Goal: Task Accomplishment & Management: Complete application form

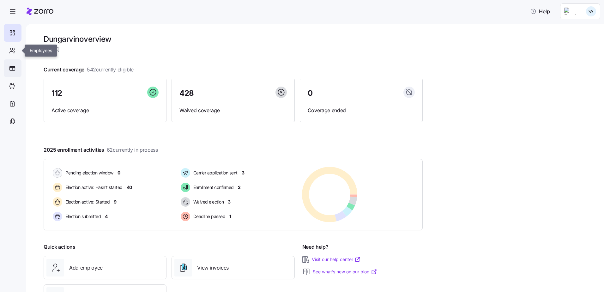
click at [12, 61] on div at bounding box center [13, 68] width 18 height 18
click at [12, 52] on icon at bounding box center [11, 53] width 3 height 2
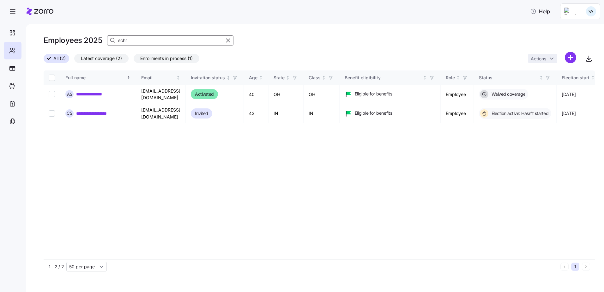
drag, startPoint x: 140, startPoint y: 41, endPoint x: 99, endPoint y: 40, distance: 41.4
click at [99, 40] on div "Employees 2025 schr" at bounding box center [320, 40] width 552 height 13
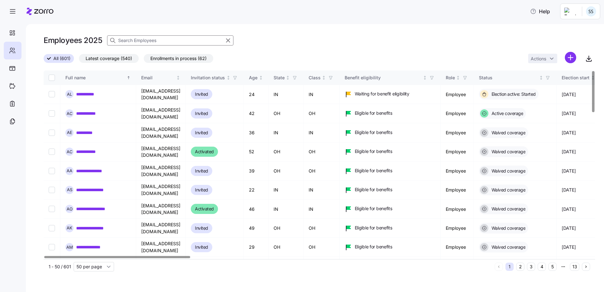
click at [147, 35] on input at bounding box center [170, 40] width 126 height 10
click at [141, 43] on input at bounding box center [170, 40] width 126 height 10
click at [128, 40] on input at bounding box center [170, 40] width 126 height 10
click at [156, 47] on div "Employees 2025" at bounding box center [320, 43] width 552 height 18
click at [158, 41] on input at bounding box center [170, 40] width 126 height 10
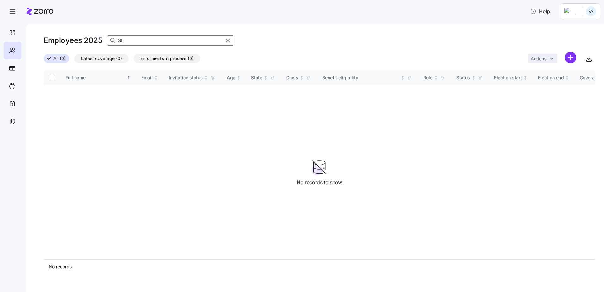
type input "S"
type input "Flowers"
drag, startPoint x: 145, startPoint y: 39, endPoint x: 0, endPoint y: 26, distance: 145.3
click at [0, 27] on html "Help Employees 2025 Flowers All (0) Latest coverage (0) Enrollments in process …" at bounding box center [302, 144] width 604 height 288
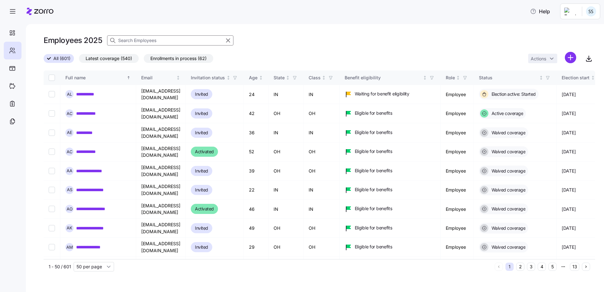
click at [124, 41] on input at bounding box center [170, 40] width 126 height 10
click at [129, 43] on input at bounding box center [170, 40] width 126 height 10
click at [568, 58] on html "**********" at bounding box center [302, 144] width 604 height 288
click at [569, 60] on html "**********" at bounding box center [302, 144] width 604 height 288
click at [572, 55] on html "**********" at bounding box center [302, 144] width 604 height 288
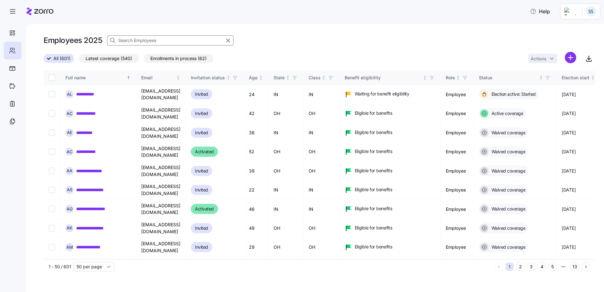
click at [570, 61] on html "**********" at bounding box center [302, 144] width 604 height 288
click at [569, 56] on html "**********" at bounding box center [302, 144] width 604 height 288
click at [549, 84] on span "Add a new employee" at bounding box center [550, 85] width 42 height 6
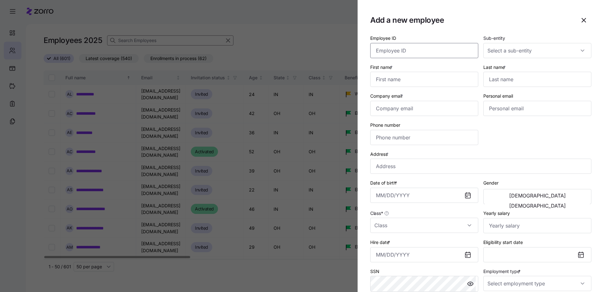
click at [388, 45] on input "Employee ID" at bounding box center [424, 50] width 108 height 15
click at [388, 52] on input "Employee ID" at bounding box center [424, 50] width 108 height 15
click at [392, 55] on input "Employee ID" at bounding box center [424, 50] width 108 height 15
paste input "358655"
type input "358655"
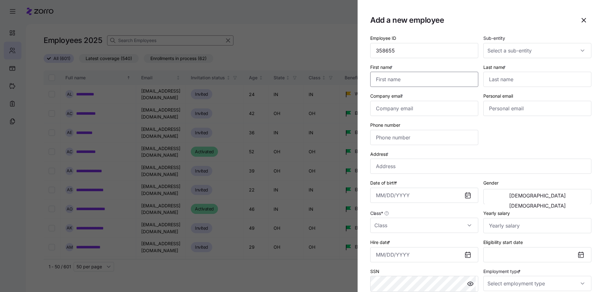
click at [420, 72] on input "First name *" at bounding box center [424, 79] width 108 height 15
type input "Rutendo"
type input "Veterai"
click at [400, 108] on input "Company email *" at bounding box center [424, 108] width 108 height 15
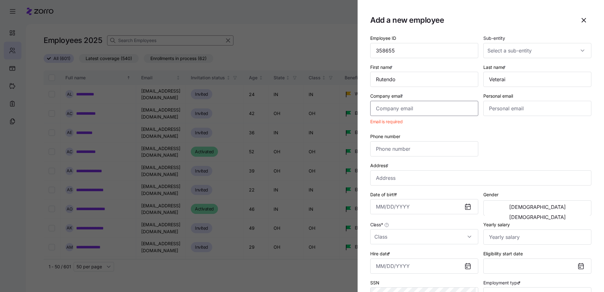
click at [388, 104] on input "Company email *" at bounding box center [424, 108] width 108 height 15
paste input "[EMAIL_ADDRESS][DOMAIN_NAME]"
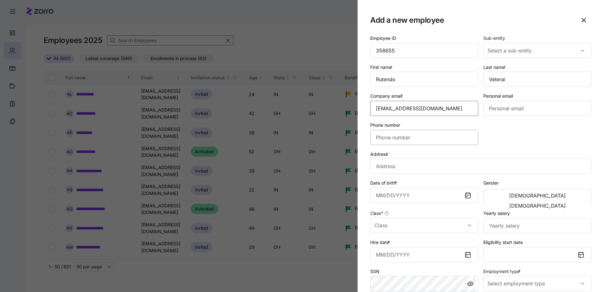
type input "[EMAIL_ADDRESS][DOMAIN_NAME]"
click at [391, 142] on input "Phone number" at bounding box center [424, 137] width 108 height 15
type input "[PHONE_NUMBER]"
click at [399, 169] on input "Address *" at bounding box center [480, 166] width 221 height 15
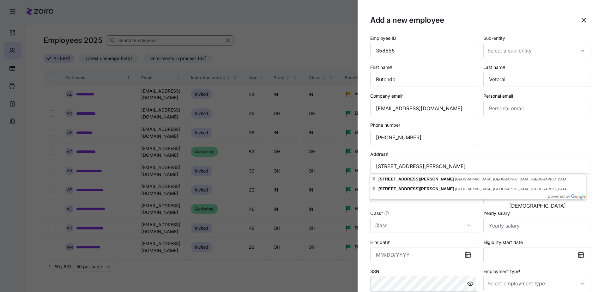
type input "[STREET_ADDRESS][PERSON_NAME]"
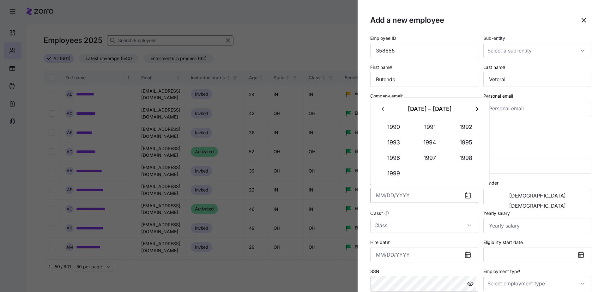
click at [373, 196] on input "Date of birth *" at bounding box center [424, 195] width 108 height 15
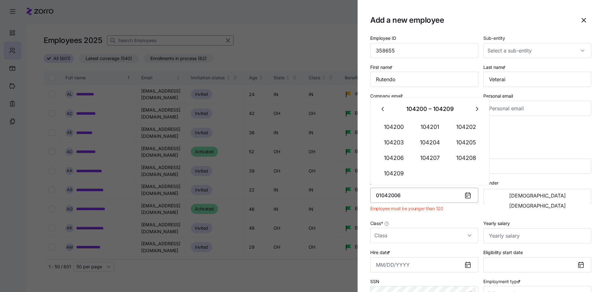
click at [381, 199] on input "01042006" at bounding box center [424, 195] width 108 height 15
click at [390, 195] on input "01/042006" at bounding box center [424, 195] width 108 height 15
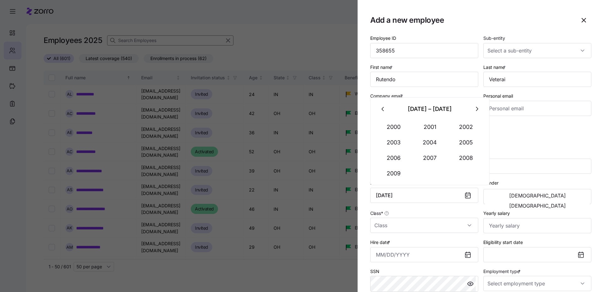
type input "[DATE]"
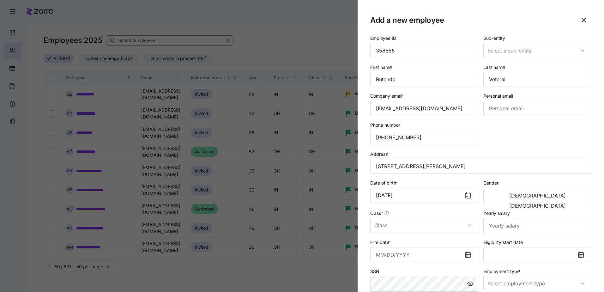
click at [413, 211] on div "Class *" at bounding box center [424, 221] width 108 height 24
click at [561, 201] on button "[DEMOGRAPHIC_DATA]" at bounding box center [537, 206] width 105 height 10
click at [562, 203] on span "[DEMOGRAPHIC_DATA]" at bounding box center [537, 205] width 57 height 5
click at [399, 225] on input "Class *" at bounding box center [424, 225] width 108 height 15
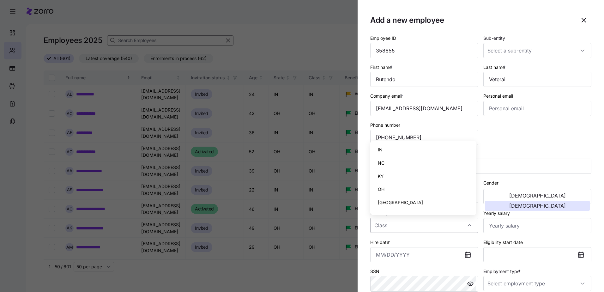
click at [399, 224] on input "Class *" at bounding box center [424, 225] width 108 height 15
click at [467, 226] on input "Class *" at bounding box center [424, 225] width 108 height 15
click at [387, 148] on div "IN" at bounding box center [423, 149] width 101 height 13
type input "IN"
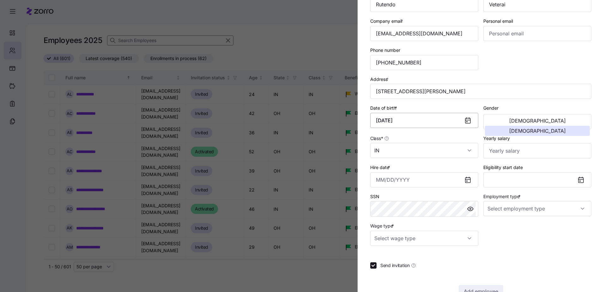
scroll to position [93, 0]
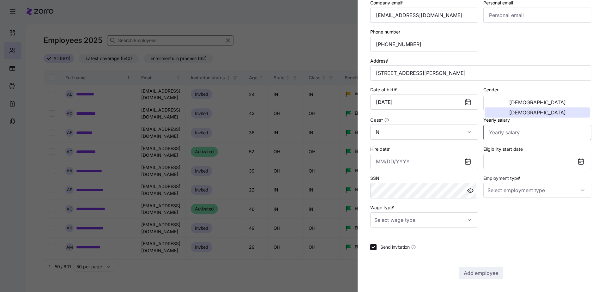
click at [500, 125] on input "Yearly salary" at bounding box center [538, 132] width 108 height 15
type input "$24,180"
click at [376, 166] on input "Hire date *" at bounding box center [424, 161] width 108 height 15
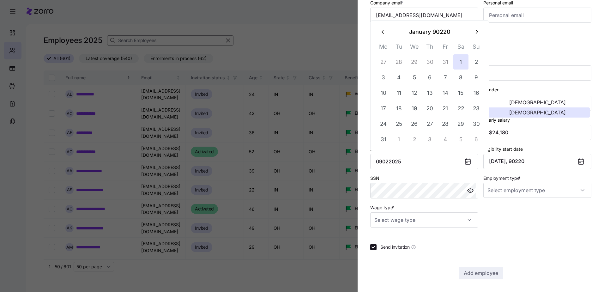
type input "[DATE], 90220"
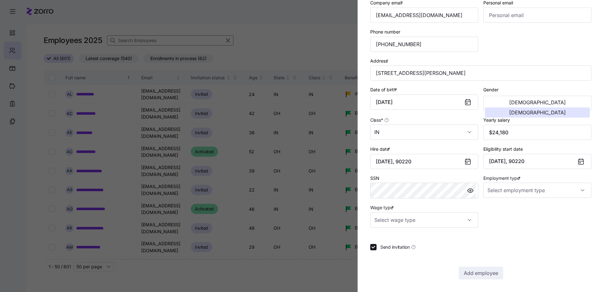
click at [395, 170] on div "Hire date * [DATE], 90220" at bounding box center [424, 157] width 113 height 29
click at [309, 288] on div "Add a new employee Employee ID 358655 Sub-entity First name * Rutendo Last name…" at bounding box center [302, 288] width 604 height 0
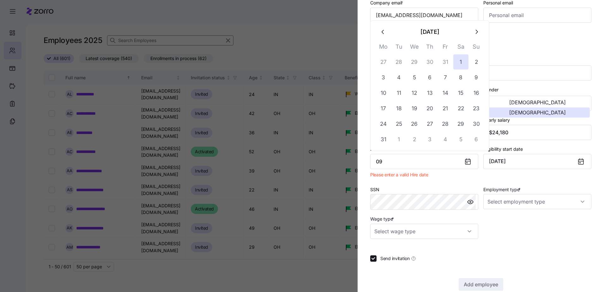
type input "0"
click at [443, 34] on button "[DATE]" at bounding box center [430, 31] width 78 height 15
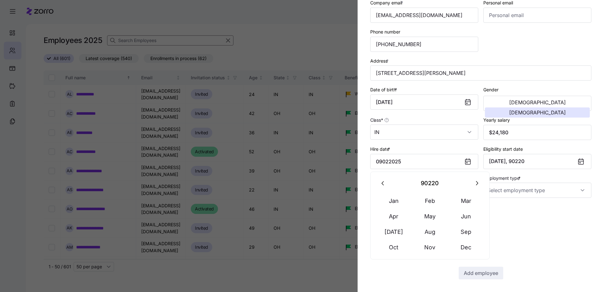
type input "[DATE], 90220"
click at [512, 212] on div "Employee ID 358655 Sub-entity First name * Rutendo Last name * Veterai Company …" at bounding box center [481, 84] width 226 height 292
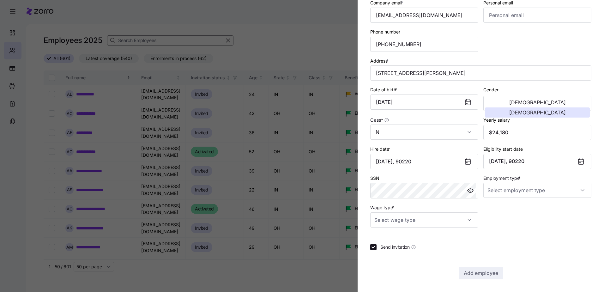
drag, startPoint x: 267, startPoint y: 153, endPoint x: 203, endPoint y: 158, distance: 63.7
click at [226, 288] on div "Add a new employee Employee ID 358655 Sub-entity First name * Rutendo Last name…" at bounding box center [302, 288] width 604 height 0
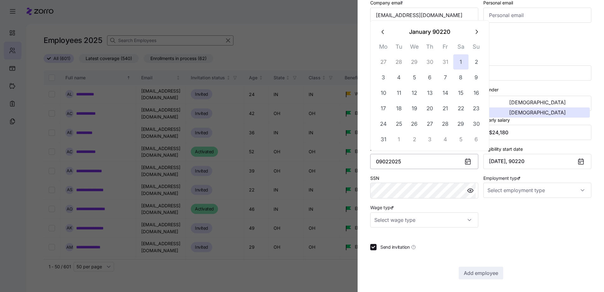
click at [380, 161] on input "09022025" at bounding box center [424, 161] width 108 height 15
click at [386, 162] on input "09022025" at bounding box center [424, 161] width 108 height 15
click at [381, 164] on input "09022025" at bounding box center [424, 161] width 108 height 15
click at [390, 162] on input "09/022025" at bounding box center [424, 161] width 108 height 15
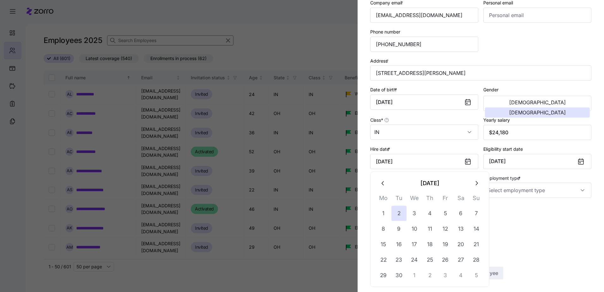
type input "[DATE]"
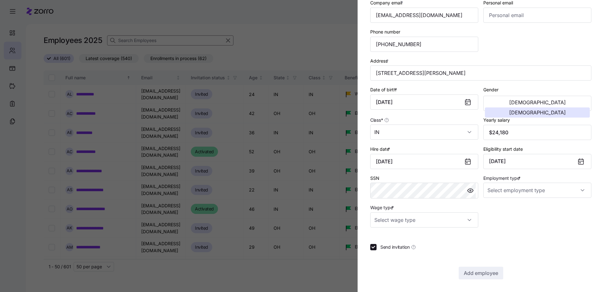
click at [530, 211] on div "Employee ID 358655 Sub-entity First name * Rutendo Last name * Veterai Company …" at bounding box center [481, 84] width 226 height 292
click at [392, 174] on div "SSN" at bounding box center [424, 187] width 113 height 30
click at [553, 203] on div "Employee ID 358655 Sub-entity First name * Rutendo Last name * Veterai Company …" at bounding box center [481, 84] width 226 height 292
click at [540, 189] on input "Employment type *" at bounding box center [538, 190] width 108 height 15
click at [499, 187] on input "Employment type *" at bounding box center [538, 190] width 108 height 15
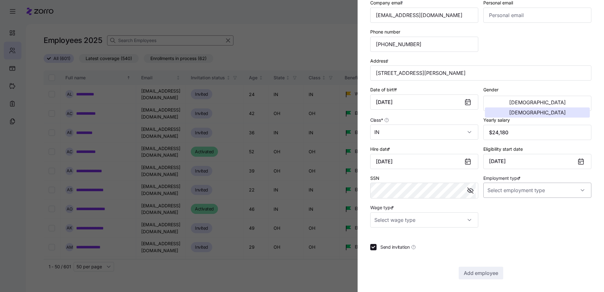
click at [501, 198] on input "Employment type *" at bounding box center [538, 190] width 108 height 15
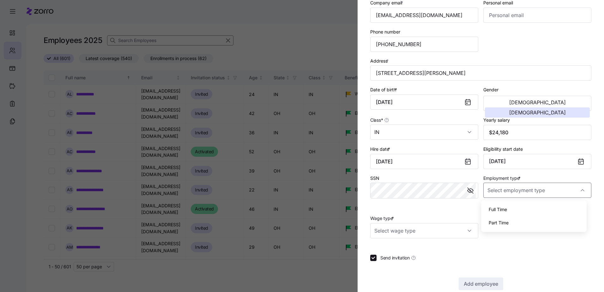
click at [515, 201] on div "Full Time Part Time" at bounding box center [534, 215] width 106 height 31
click at [515, 192] on input "Employment type *" at bounding box center [538, 190] width 108 height 15
click at [512, 196] on input "Employment type *" at bounding box center [538, 190] width 108 height 15
click at [501, 209] on span "Full Time" at bounding box center [498, 209] width 18 height 7
type input "Full Time"
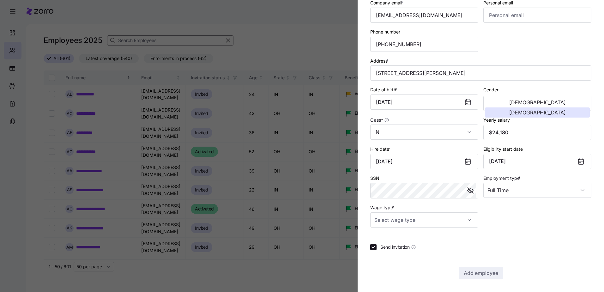
click at [419, 228] on div "Employee ID 358655 Sub-entity First name * Rutendo Last name * Veterai Company …" at bounding box center [480, 110] width 221 height 338
click at [419, 223] on input "Wage type *" at bounding box center [424, 219] width 108 height 15
drag, startPoint x: 394, startPoint y: 252, endPoint x: 397, endPoint y: 250, distance: 3.8
click at [394, 251] on div "Hourly" at bounding box center [423, 252] width 101 height 13
type input "Hourly"
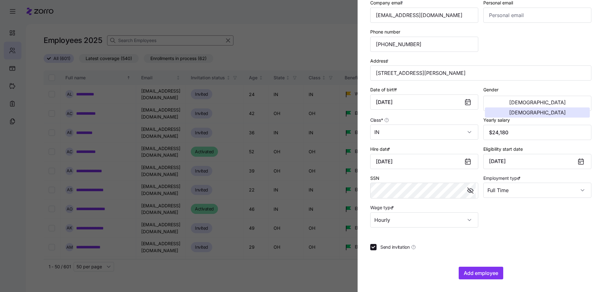
click at [529, 239] on div "Employee ID 358655 Sub-entity First name * Rutendo Last name * Veterai Company …" at bounding box center [480, 110] width 221 height 338
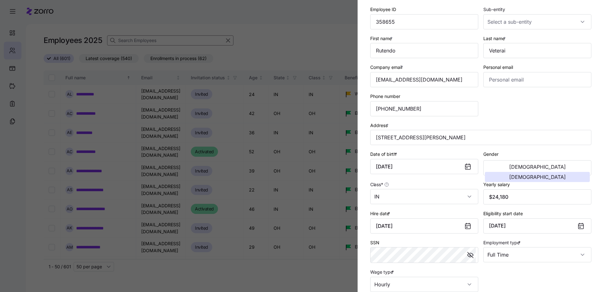
scroll to position [0, 0]
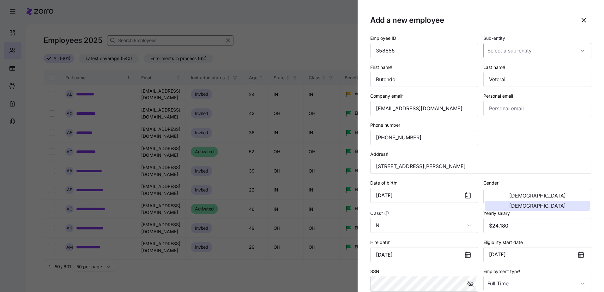
click at [522, 50] on input "Sub-entity" at bounding box center [538, 50] width 108 height 15
click at [514, 70] on span "Dungarvin [US_STATE] LLC" at bounding box center [517, 69] width 57 height 7
type input "Dungarvin [US_STATE] LLC"
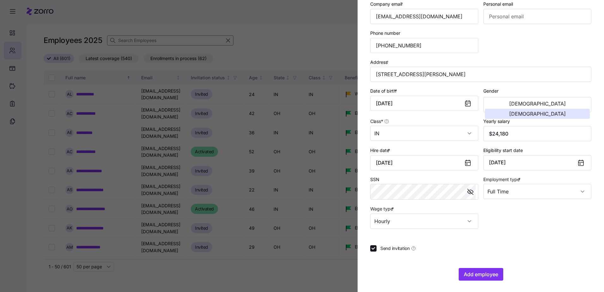
scroll to position [93, 0]
click at [478, 276] on span "Add employee" at bounding box center [481, 273] width 34 height 8
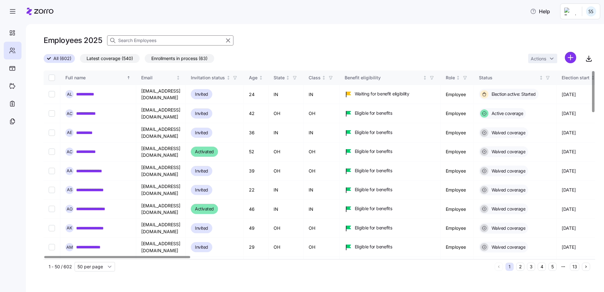
click at [140, 42] on input at bounding box center [170, 40] width 126 height 10
click at [572, 54] on html "**********" at bounding box center [302, 144] width 604 height 288
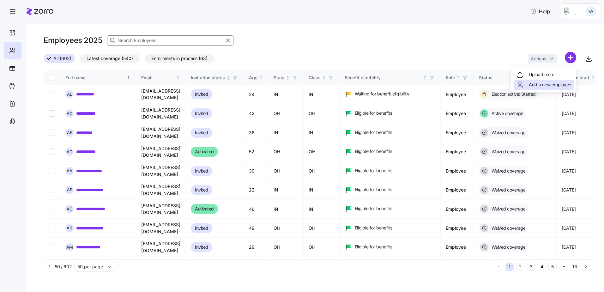
click at [531, 84] on span "Add a new employee" at bounding box center [550, 85] width 42 height 6
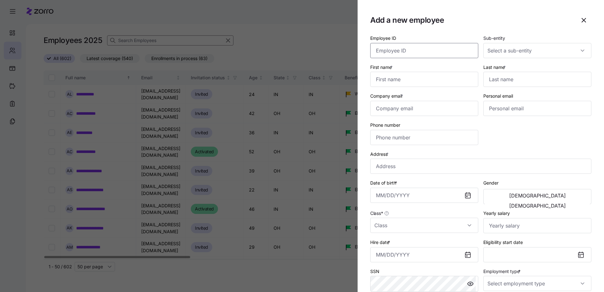
click at [400, 45] on input "Employee ID" at bounding box center [424, 50] width 108 height 15
type input "358658"
click at [542, 49] on input "Sub-entity" at bounding box center [538, 50] width 108 height 15
click at [499, 72] on span "Dungarvin [US_STATE] LLC" at bounding box center [517, 69] width 57 height 7
type input "Dungarvin [US_STATE] LLC"
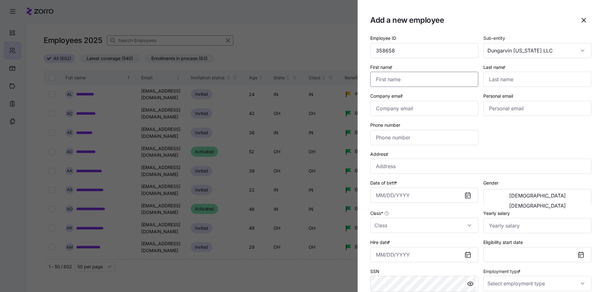
click at [421, 78] on input "First name *" at bounding box center [424, 79] width 108 height 15
click at [434, 70] on div "First name *" at bounding box center [424, 75] width 108 height 24
click at [525, 81] on input "Last name *" at bounding box center [538, 79] width 108 height 15
click at [372, 75] on input "First name *" at bounding box center [424, 79] width 108 height 15
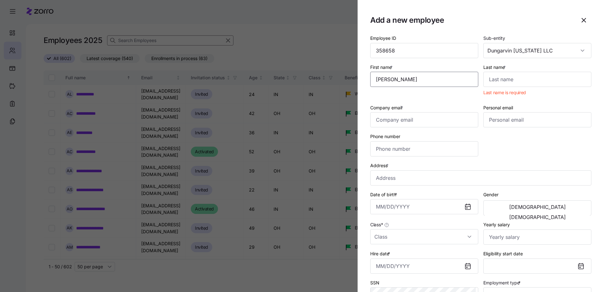
type input "[PERSON_NAME]"
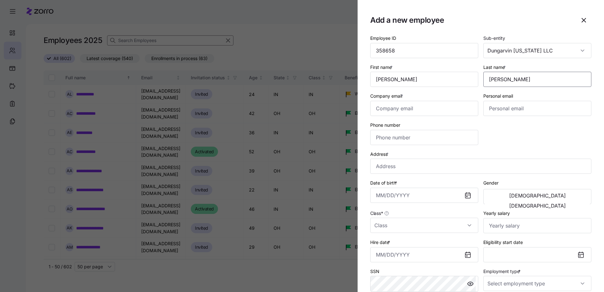
type input "[PERSON_NAME]"
click at [440, 99] on div "Company email *" at bounding box center [424, 104] width 108 height 24
click at [389, 109] on input "Company email *" at bounding box center [424, 108] width 108 height 15
paste input "[EMAIL_ADDRESS][DOMAIN_NAME]"
type input "[EMAIL_ADDRESS][DOMAIN_NAME]"
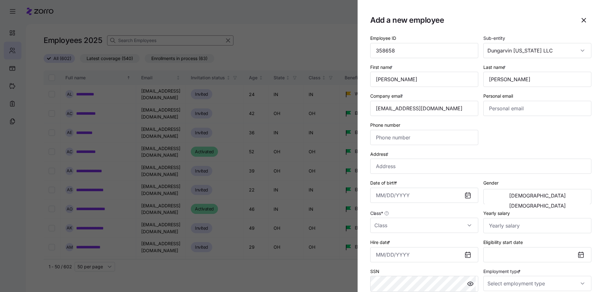
click at [500, 132] on div "Employee ID 358658 Sub-entity Dungarvin [US_STATE] LLC First name * [PERSON_NAM…" at bounding box center [481, 178] width 226 height 292
click at [427, 131] on input "Phone number" at bounding box center [424, 137] width 108 height 15
type input "[PHONE_NUMBER]"
click at [396, 165] on input "Address *" at bounding box center [480, 166] width 221 height 15
type input "[GEOGRAPHIC_DATA][PERSON_NAME], [PERSON_NAME][GEOGRAPHIC_DATA], [GEOGRAPHIC_DAT…"
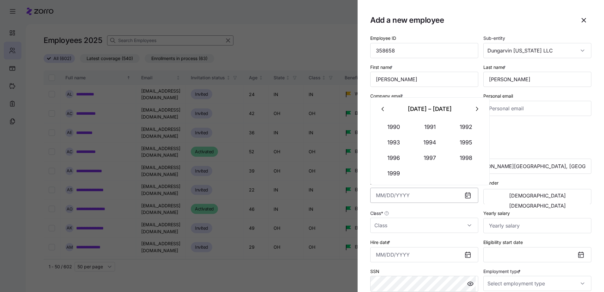
click at [378, 198] on input "Date of birth *" at bounding box center [424, 195] width 108 height 15
type input "[DATE]"
click at [554, 203] on span "[DEMOGRAPHIC_DATA]" at bounding box center [537, 205] width 57 height 5
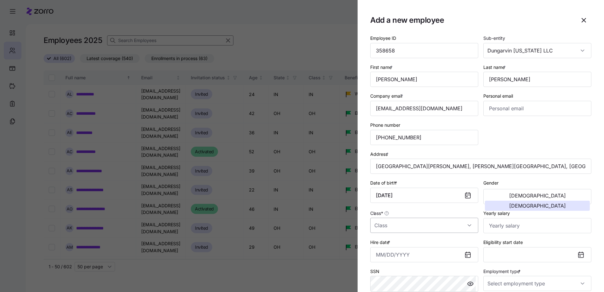
click at [395, 229] on input "Class *" at bounding box center [424, 225] width 108 height 15
click at [385, 152] on div "IN" at bounding box center [423, 149] width 101 height 13
type input "IN"
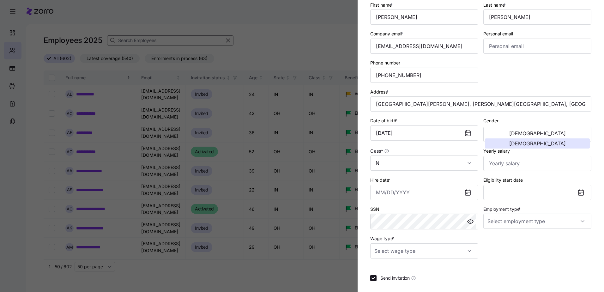
scroll to position [63, 0]
click at [505, 161] on input "Yearly salary" at bounding box center [538, 162] width 108 height 15
click at [496, 168] on input "Yearly salary" at bounding box center [538, 162] width 108 height 15
type input "$24,180"
click at [373, 190] on input "Hire date *" at bounding box center [424, 191] width 108 height 15
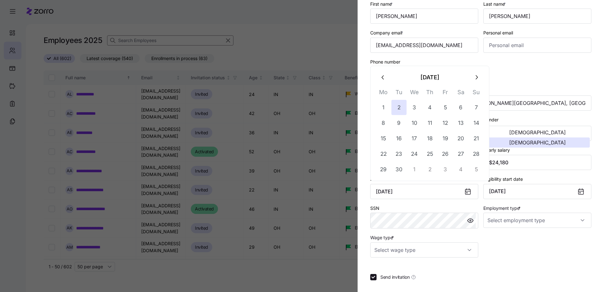
type input "[DATE]"
click at [540, 261] on div "Employee ID 358658 Sub-entity Dungarvin [US_STATE] LLC First name * [PERSON_NAM…" at bounding box center [480, 140] width 221 height 338
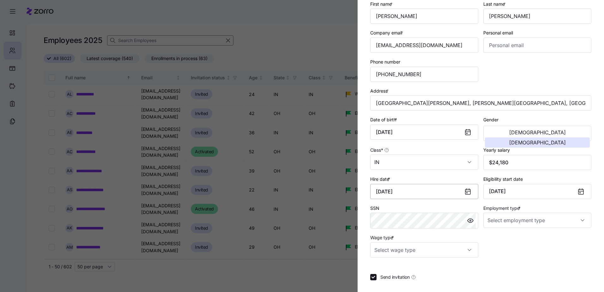
click at [429, 192] on input "[DATE]" at bounding box center [424, 191] width 108 height 15
click at [554, 203] on div "Employment type *" at bounding box center [537, 217] width 113 height 30
click at [579, 190] on icon at bounding box center [581, 191] width 5 height 5
click at [579, 193] on icon at bounding box center [581, 191] width 5 height 5
click at [505, 194] on button "[DATE]" at bounding box center [538, 191] width 108 height 15
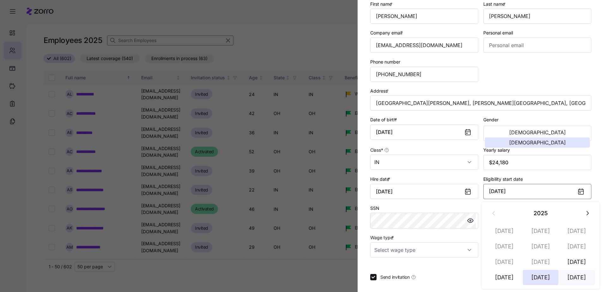
click at [581, 277] on button "[DATE]" at bounding box center [577, 277] width 36 height 15
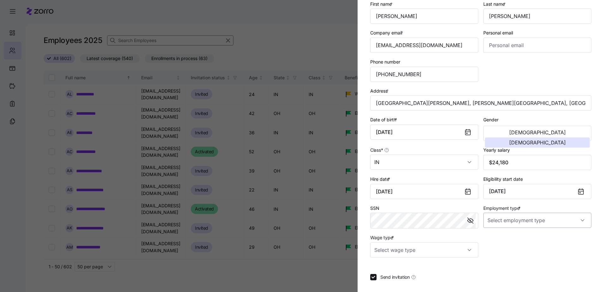
click at [553, 224] on input "Employment type *" at bounding box center [538, 220] width 108 height 15
drag, startPoint x: 511, startPoint y: 239, endPoint x: 409, endPoint y: 258, distance: 103.5
click at [409, 258] on body "**********" at bounding box center [302, 144] width 604 height 288
click at [409, 251] on input "Wage type *" at bounding box center [424, 249] width 108 height 15
click at [387, 281] on span "Hourly" at bounding box center [384, 282] width 13 height 7
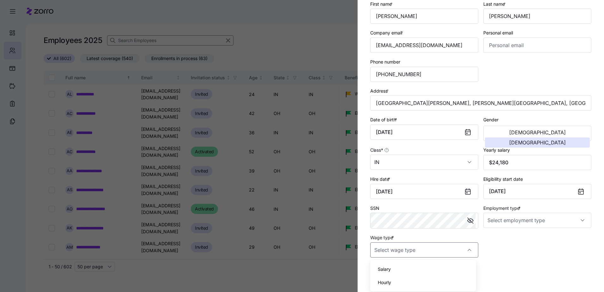
type input "Hourly"
click at [516, 216] on input "Employment type *" at bounding box center [538, 220] width 108 height 15
drag, startPoint x: 496, startPoint y: 238, endPoint x: 499, endPoint y: 240, distance: 4.1
click at [496, 238] on span "Full Time" at bounding box center [498, 239] width 18 height 7
type input "Full Time"
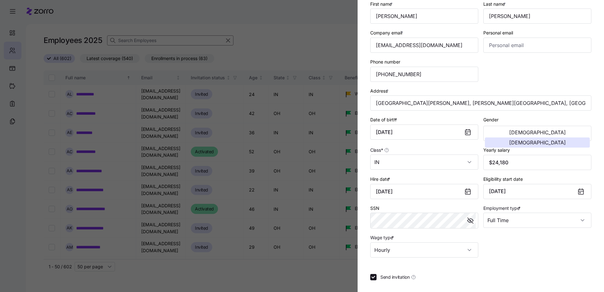
click at [496, 256] on div "Employee ID 358658 Sub-entity Dungarvin [US_STATE] LLC First name * [PERSON_NAM…" at bounding box center [481, 114] width 226 height 292
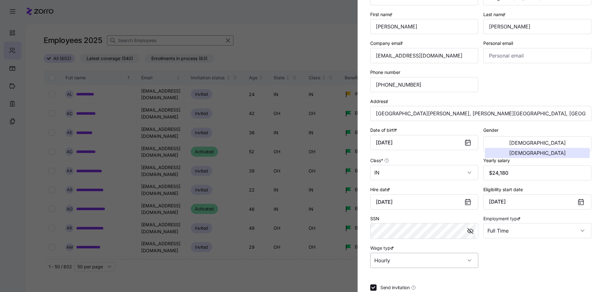
scroll to position [0, 0]
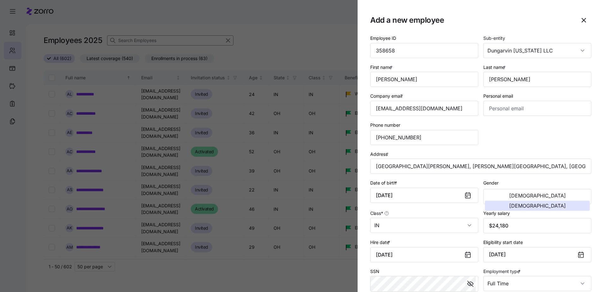
click at [511, 132] on div "Employee ID 358658 Sub-entity Dungarvin [US_STATE] LLC First name * [PERSON_NAM…" at bounding box center [481, 178] width 226 height 292
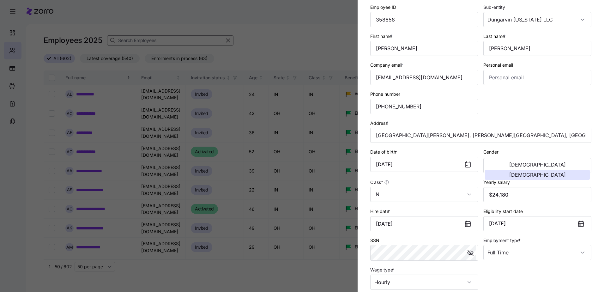
scroll to position [93, 0]
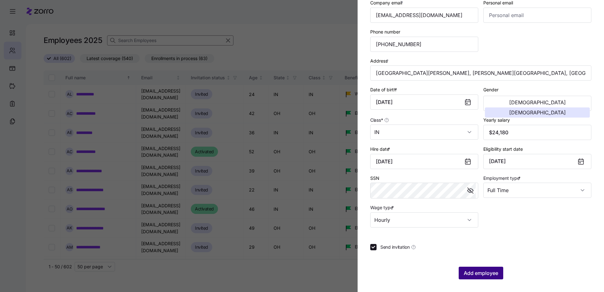
click at [474, 275] on span "Add employee" at bounding box center [481, 273] width 34 height 8
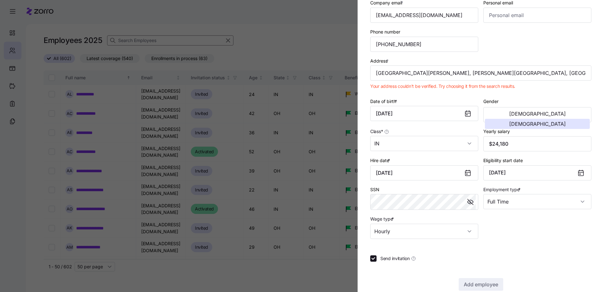
click at [491, 63] on div "Address * [GEOGRAPHIC_DATA][PERSON_NAME][PERSON_NAME], [GEOGRAPHIC_DATA], [GEOG…" at bounding box center [480, 69] width 221 height 24
click at [489, 69] on input "[GEOGRAPHIC_DATA][PERSON_NAME], [PERSON_NAME][GEOGRAPHIC_DATA], [GEOGRAPHIC_DAT…" at bounding box center [480, 72] width 221 height 15
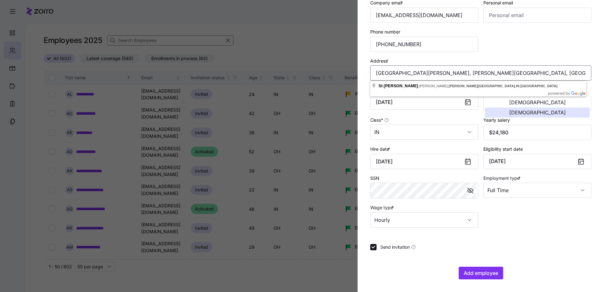
click at [382, 73] on input "[GEOGRAPHIC_DATA][PERSON_NAME], [PERSON_NAME][GEOGRAPHIC_DATA], [GEOGRAPHIC_DAT…" at bounding box center [480, 72] width 221 height 15
click at [377, 75] on input "[GEOGRAPHIC_DATA][PERSON_NAME], [PERSON_NAME][GEOGRAPHIC_DATA], [GEOGRAPHIC_DAT…" at bounding box center [480, 72] width 221 height 15
click at [512, 75] on input "[STREET_ADDRESS][PERSON_NAME][PERSON_NAME]" at bounding box center [480, 72] width 221 height 15
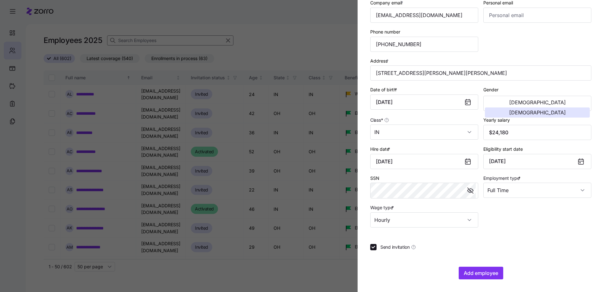
click at [546, 231] on div "Employee ID 358658 Sub-entity Dungarvin [US_STATE] LLC First name * [PERSON_NAM…" at bounding box center [480, 110] width 221 height 338
click at [506, 216] on div "Employee ID 358658 Sub-entity Dungarvin [US_STATE] LLC First name * [PERSON_NAM…" at bounding box center [481, 84] width 226 height 292
click at [473, 275] on span "Add employee" at bounding box center [481, 273] width 34 height 8
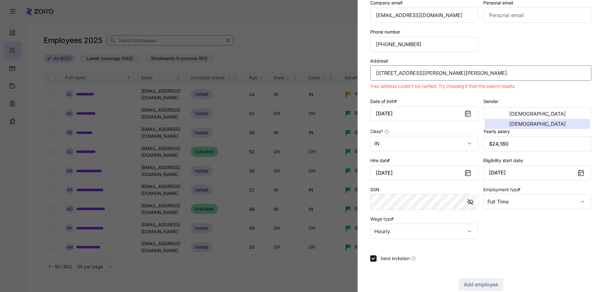
click at [440, 70] on input "[STREET_ADDRESS][PERSON_NAME][PERSON_NAME]" at bounding box center [480, 72] width 221 height 15
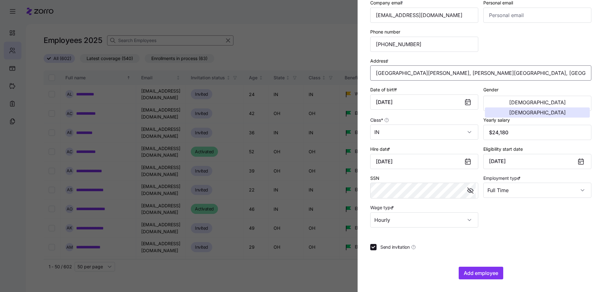
click at [377, 75] on input "[GEOGRAPHIC_DATA][PERSON_NAME], [PERSON_NAME][GEOGRAPHIC_DATA], [GEOGRAPHIC_DAT…" at bounding box center [480, 72] width 221 height 15
click at [378, 76] on input "[GEOGRAPHIC_DATA][PERSON_NAME], [PERSON_NAME][GEOGRAPHIC_DATA], [GEOGRAPHIC_DAT…" at bounding box center [480, 72] width 221 height 15
click at [375, 75] on input "[GEOGRAPHIC_DATA][PERSON_NAME], [PERSON_NAME][GEOGRAPHIC_DATA], [GEOGRAPHIC_DAT…" at bounding box center [480, 72] width 221 height 15
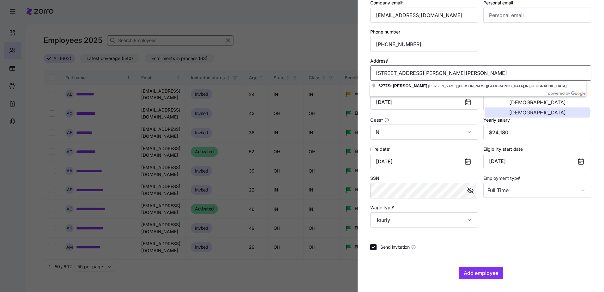
click at [394, 74] on input "[STREET_ADDRESS][PERSON_NAME][PERSON_NAME]" at bounding box center [480, 72] width 221 height 15
click at [504, 228] on div "Employee ID 358658 Sub-entity Dungarvin [US_STATE] LLC First name * [PERSON_NAM…" at bounding box center [480, 110] width 221 height 338
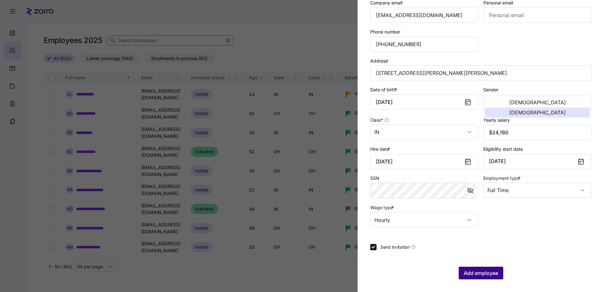
click at [486, 271] on span "Add employee" at bounding box center [481, 273] width 34 height 8
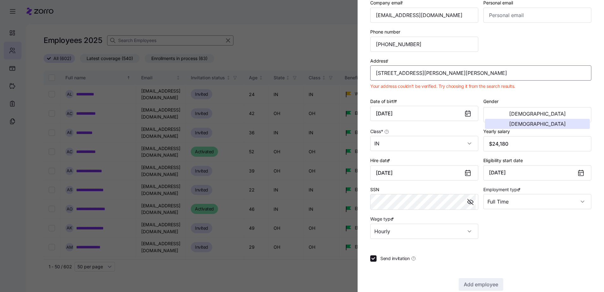
click at [418, 74] on input "[STREET_ADDRESS][PERSON_NAME][PERSON_NAME]" at bounding box center [480, 72] width 221 height 15
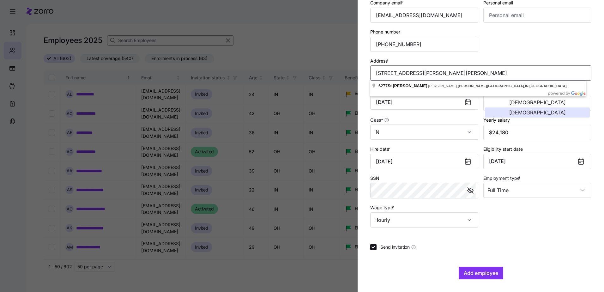
drag, startPoint x: 414, startPoint y: 74, endPoint x: 460, endPoint y: 76, distance: 46.8
click at [460, 76] on input "[STREET_ADDRESS][PERSON_NAME][PERSON_NAME]" at bounding box center [480, 72] width 221 height 15
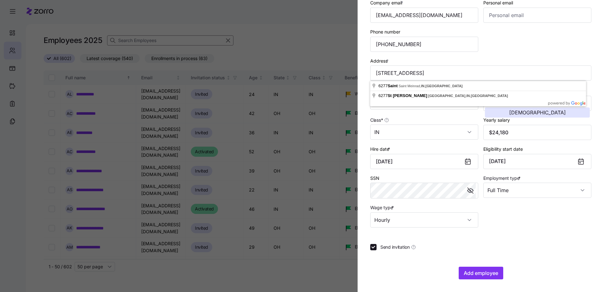
click at [572, 268] on div "Add employee" at bounding box center [480, 273] width 221 height 13
click at [445, 73] on input "[STREET_ADDRESS]" at bounding box center [480, 72] width 221 height 15
type input "[STREET_ADDRESS]"
click at [504, 239] on div "Employee ID 358658 Sub-entity Dungarvin [US_STATE] LLC First name * [PERSON_NAM…" at bounding box center [480, 110] width 221 height 338
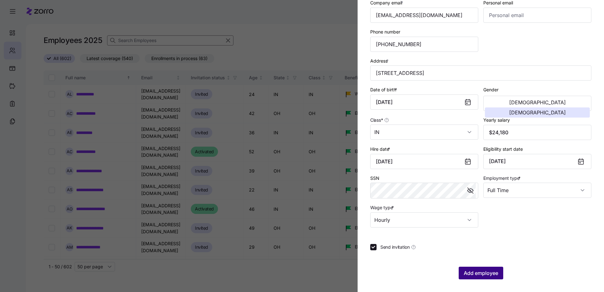
drag, startPoint x: 480, startPoint y: 273, endPoint x: 480, endPoint y: 269, distance: 3.8
click at [480, 269] on button "Add employee" at bounding box center [481, 273] width 45 height 13
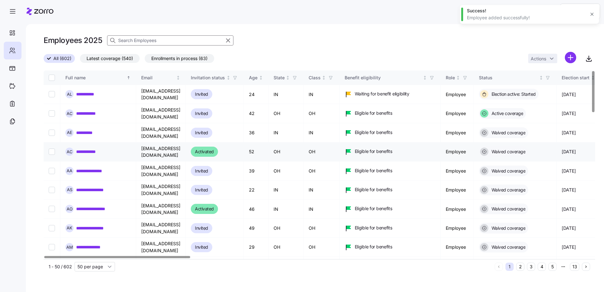
scroll to position [31, 0]
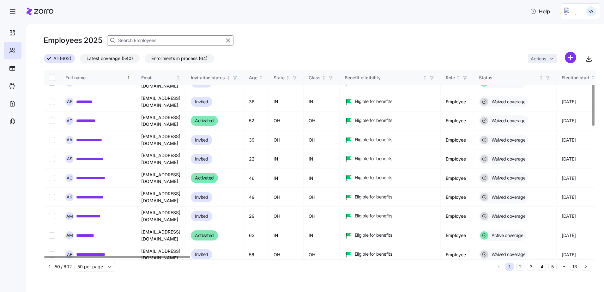
click at [155, 37] on input at bounding box center [170, 40] width 126 height 10
click at [153, 39] on input at bounding box center [170, 40] width 126 height 10
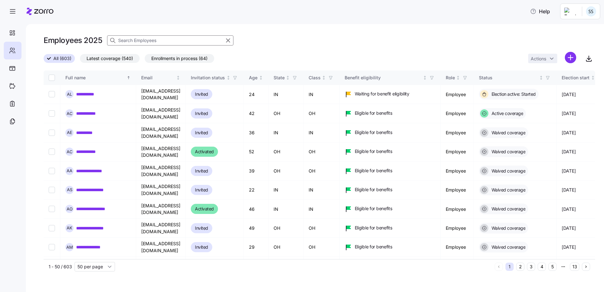
click at [153, 41] on input at bounding box center [170, 40] width 126 height 10
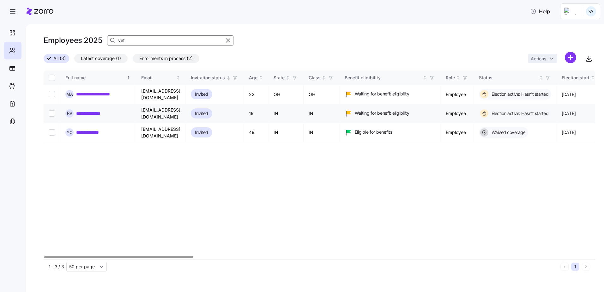
type input "vet"
click at [98, 110] on link "**********" at bounding box center [92, 113] width 33 height 6
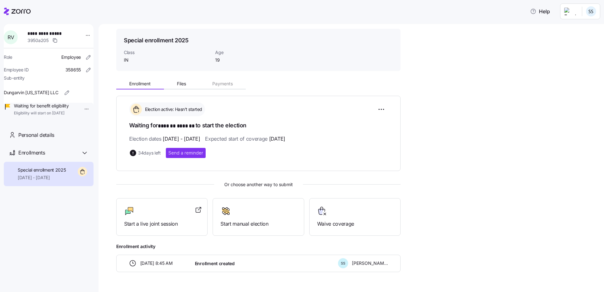
scroll to position [36, 0]
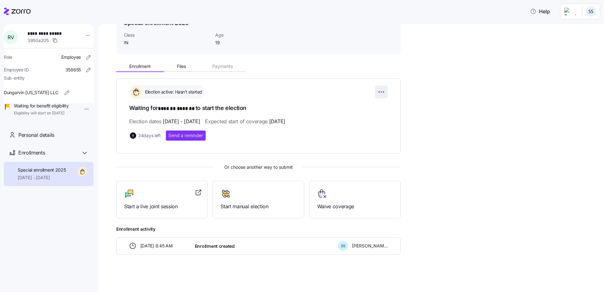
click at [379, 92] on html "**********" at bounding box center [302, 144] width 604 height 288
click at [446, 156] on html "**********" at bounding box center [302, 144] width 604 height 288
click at [58, 139] on div "Personal details" at bounding box center [53, 135] width 70 height 8
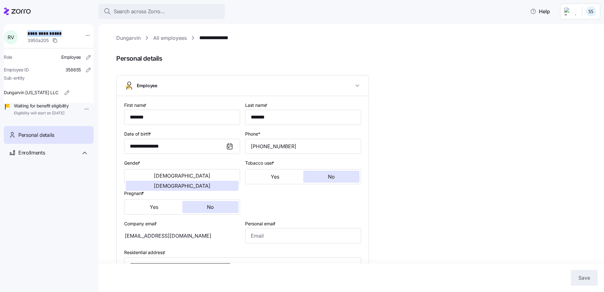
drag, startPoint x: 63, startPoint y: 33, endPoint x: 30, endPoint y: 35, distance: 33.0
click at [30, 35] on span "**********" at bounding box center [49, 33] width 44 height 6
copy span "**********"
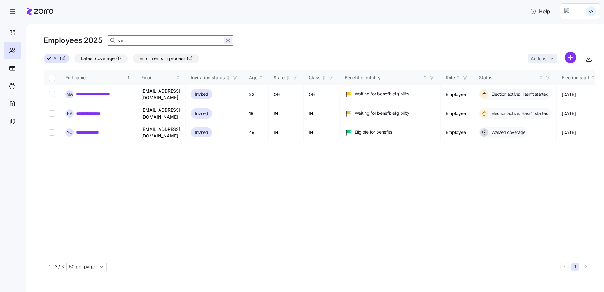
click at [229, 39] on icon "button" at bounding box center [228, 41] width 7 height 8
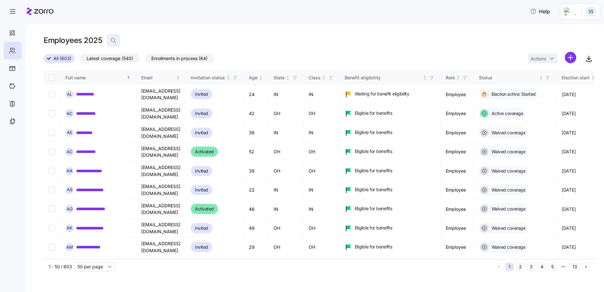
click at [113, 40] on icon "button" at bounding box center [113, 40] width 6 height 6
click at [122, 39] on input at bounding box center [170, 40] width 126 height 10
click at [122, 41] on input at bounding box center [170, 40] width 126 height 10
click at [569, 56] on html "**********" at bounding box center [302, 144] width 604 height 288
click at [532, 82] on span "Add a new employee" at bounding box center [550, 85] width 42 height 6
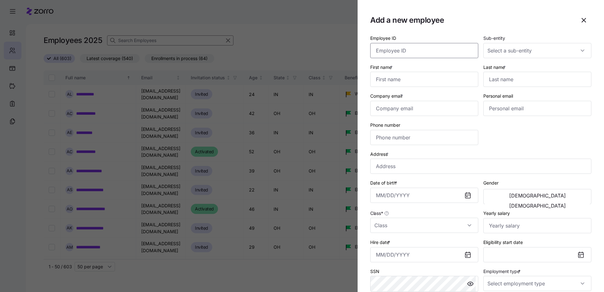
click at [436, 53] on input "Employee ID" at bounding box center [424, 50] width 108 height 15
click at [433, 49] on input "Employee ID" at bounding box center [424, 50] width 108 height 15
paste input "358656"
type input "358656"
click at [539, 53] on input "Sub-entity" at bounding box center [538, 50] width 108 height 15
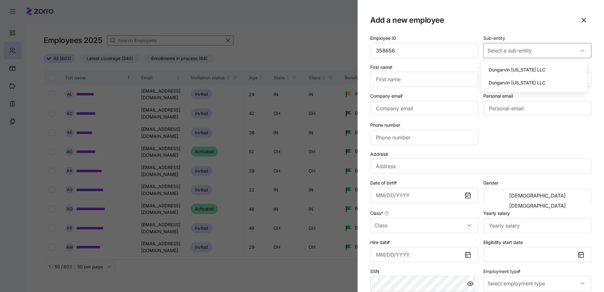
click at [529, 64] on div "Dungarvin [US_STATE] LLC" at bounding box center [534, 69] width 101 height 13
type input "Dungarvin [US_STATE] LLC"
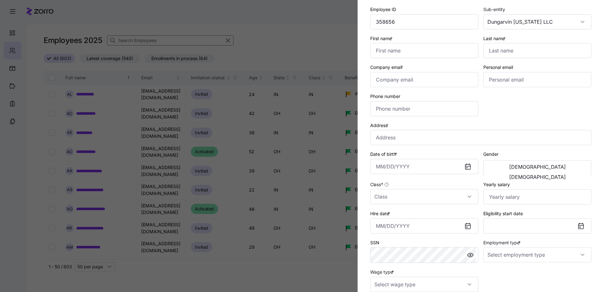
scroll to position [63, 0]
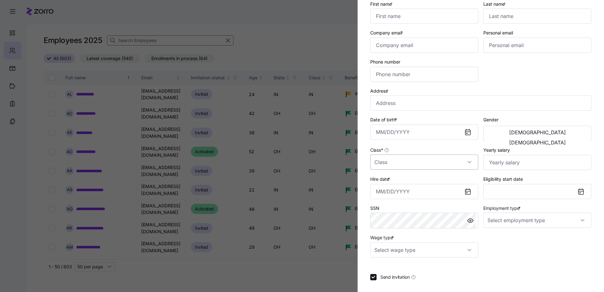
click at [405, 160] on input "Class *" at bounding box center [424, 162] width 108 height 15
click at [395, 181] on div "IN" at bounding box center [423, 181] width 101 height 13
type input "IN"
click at [519, 158] on input "Yearly salary" at bounding box center [538, 162] width 108 height 15
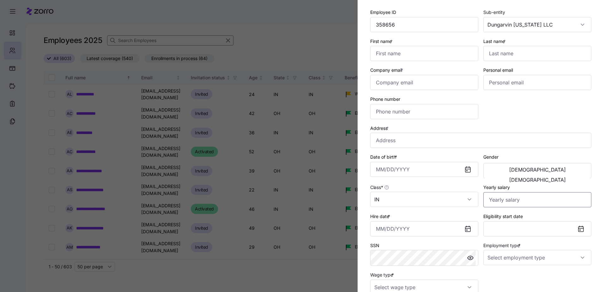
scroll to position [0, 0]
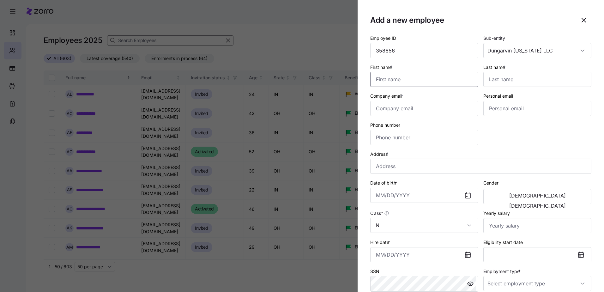
click at [395, 75] on input "First name *" at bounding box center [424, 79] width 108 height 15
type input "[PERSON_NAME]"
click at [537, 80] on input "Last name *" at bounding box center [538, 79] width 108 height 15
type input "Flowers"
click at [409, 105] on input "Company email *" at bounding box center [424, 108] width 108 height 15
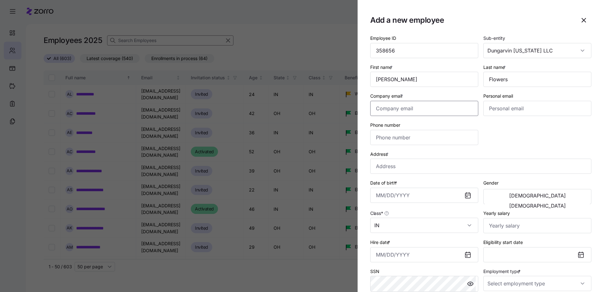
paste input "[EMAIL_ADDRESS][DOMAIN_NAME]"
type input "[EMAIL_ADDRESS][DOMAIN_NAME]"
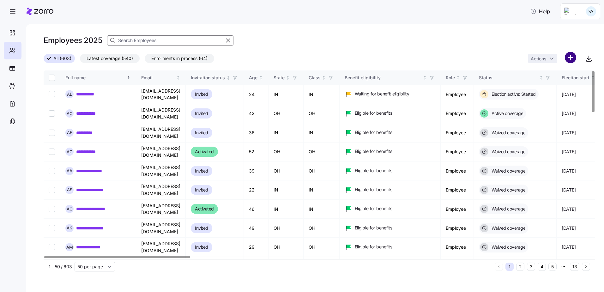
click at [574, 55] on html "**********" at bounding box center [302, 144] width 604 height 288
click at [542, 83] on span "Add a new employee" at bounding box center [550, 85] width 42 height 6
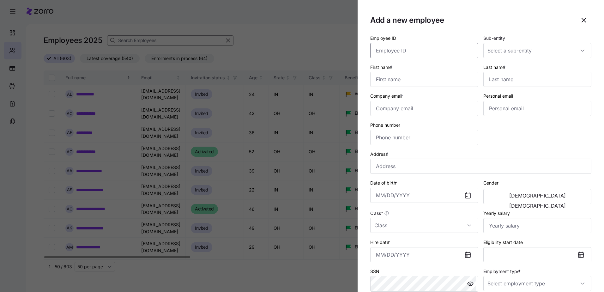
click at [429, 52] on input "Employee ID" at bounding box center [424, 50] width 108 height 15
click at [391, 166] on input "Address *" at bounding box center [480, 166] width 221 height 15
click at [386, 103] on input "Company email *" at bounding box center [424, 108] width 108 height 15
paste input "[EMAIL_ADDRESS][DOMAIN_NAME]"
type input "[EMAIL_ADDRESS][DOMAIN_NAME]"
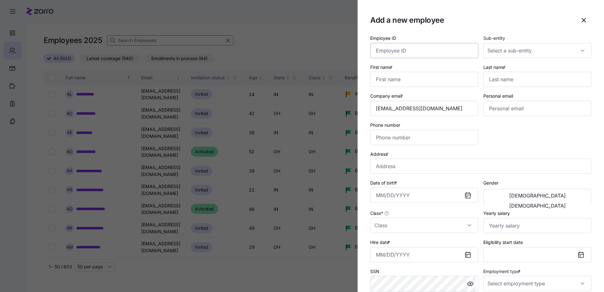
click at [401, 57] on div "Employee ID" at bounding box center [424, 46] width 113 height 29
click at [401, 48] on input "Employee ID" at bounding box center [424, 50] width 108 height 15
click at [394, 52] on input "Employee ID" at bounding box center [424, 50] width 108 height 15
paste input "358656"
type input "358656"
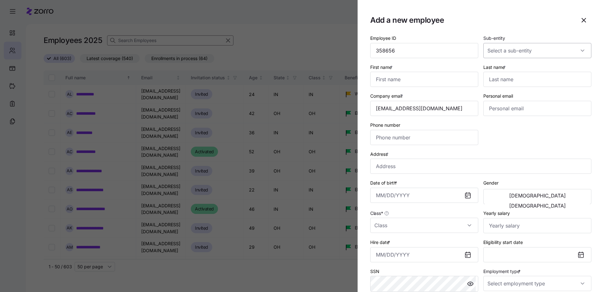
click at [511, 55] on input "Sub-entity" at bounding box center [538, 50] width 108 height 15
click at [509, 71] on span "Dungarvin [US_STATE] LLC" at bounding box center [517, 69] width 57 height 7
type input "Dungarvin [US_STATE] LLC"
click at [392, 227] on input "Class *" at bounding box center [424, 225] width 108 height 15
click at [387, 147] on div "IN" at bounding box center [423, 149] width 101 height 13
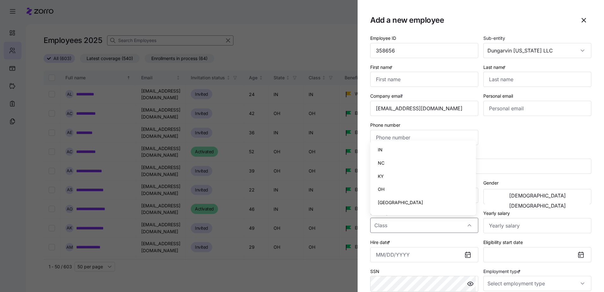
type input "IN"
click at [387, 76] on input "First name *" at bounding box center [424, 79] width 108 height 15
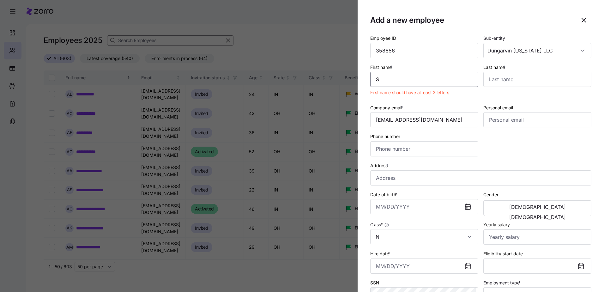
type input "[PERSON_NAME]"
type input "Flowers"
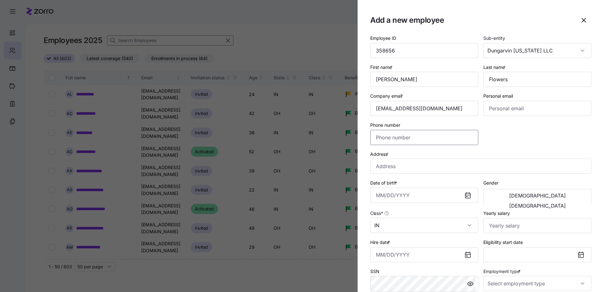
click at [396, 138] on input "Phone number" at bounding box center [424, 137] width 108 height 15
type input "[PHONE_NUMBER]"
click at [512, 141] on div "Employee ID 358656 Sub-entity Dungarvin [US_STATE] LLC First name * [PERSON_NAM…" at bounding box center [481, 178] width 226 height 292
click at [400, 167] on input "Address *" at bounding box center [480, 166] width 221 height 15
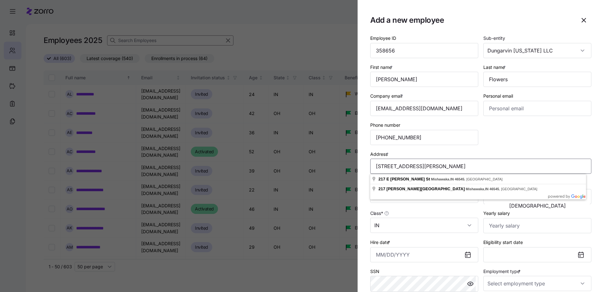
type input "[STREET_ADDRESS][PERSON_NAME]"
click at [491, 153] on div "Address * [STREET_ADDRESS][PERSON_NAME]" at bounding box center [480, 162] width 221 height 24
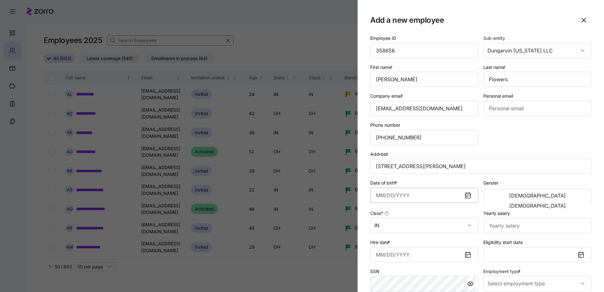
click at [377, 194] on input "Date of birth *" at bounding box center [424, 195] width 108 height 15
click at [550, 143] on div "Employee ID 358656 Sub-entity Dungarvin [US_STATE] LLC First name * [PERSON_NAM…" at bounding box center [481, 178] width 226 height 292
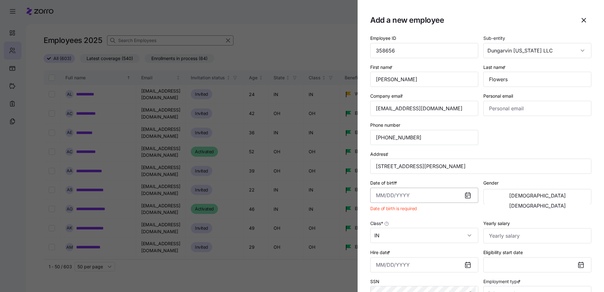
click at [378, 197] on input "Date of birth *" at bounding box center [424, 195] width 108 height 15
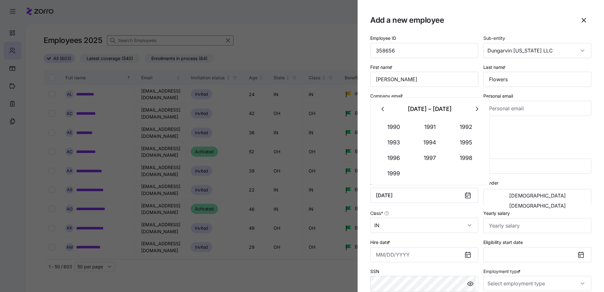
type input "[DATE]"
click at [397, 209] on div "Class * IN" at bounding box center [424, 221] width 113 height 29
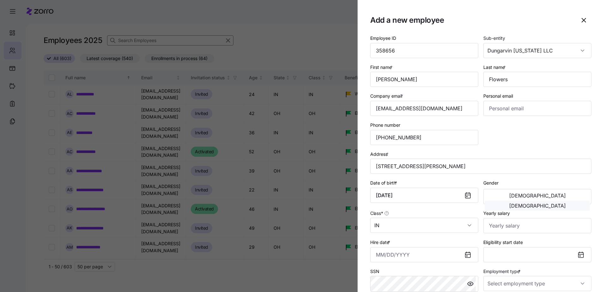
click at [566, 201] on button "[DEMOGRAPHIC_DATA]" at bounding box center [537, 206] width 105 height 10
click at [506, 219] on input "Yearly salary" at bounding box center [538, 225] width 108 height 15
click at [492, 221] on input "Yearly salary" at bounding box center [538, 225] width 108 height 15
type input "$30,888"
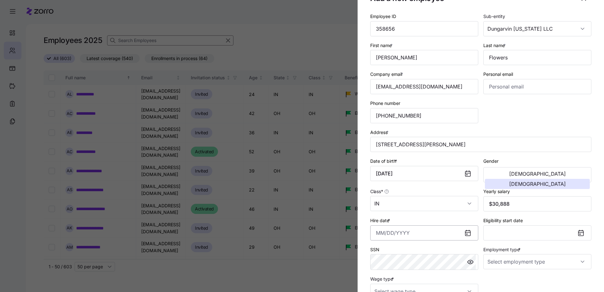
scroll to position [32, 0]
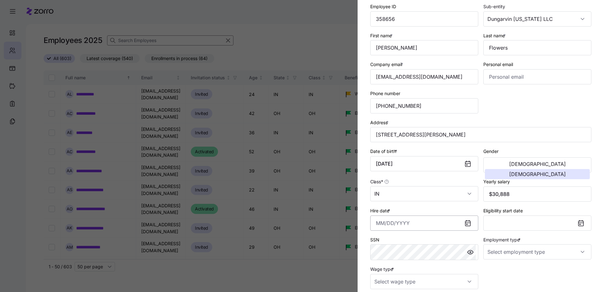
click at [379, 222] on input "Hire date *" at bounding box center [424, 223] width 108 height 15
click at [373, 222] on input "Hire date *" at bounding box center [424, 223] width 108 height 15
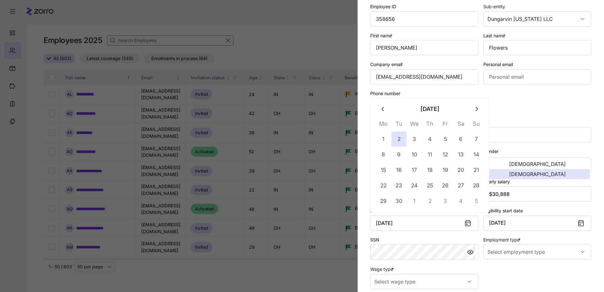
type input "[DATE]"
click at [593, 222] on section "Add a new employee Employee ID 358656 Sub-entity Dungarvin [US_STATE] LLC First…" at bounding box center [481, 146] width 247 height 292
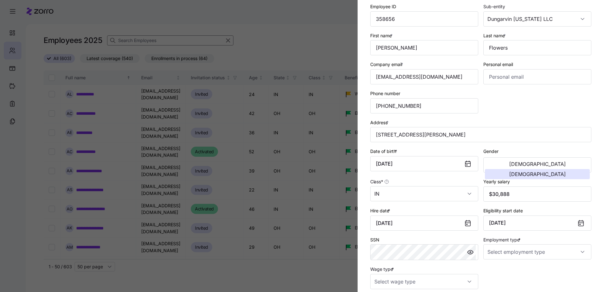
click at [582, 220] on icon at bounding box center [582, 220] width 0 height 1
click at [576, 230] on div at bounding box center [583, 223] width 15 height 15
click at [579, 223] on icon at bounding box center [581, 223] width 8 height 8
drag, startPoint x: 576, startPoint y: 225, endPoint x: 508, endPoint y: 222, distance: 67.7
click at [564, 225] on div "[DATE]" at bounding box center [538, 223] width 108 height 15
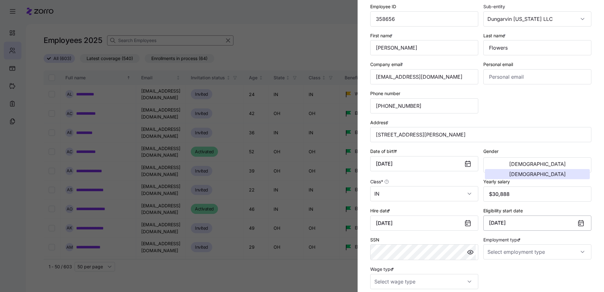
click at [508, 222] on button "[DATE]" at bounding box center [538, 223] width 108 height 15
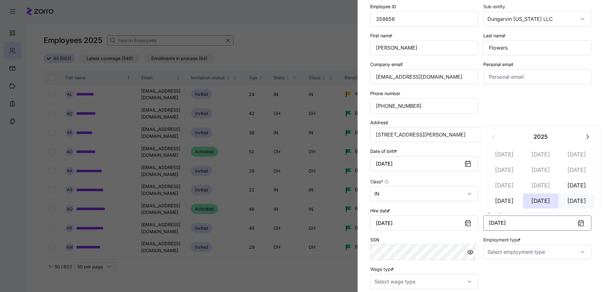
click at [575, 200] on button "[DATE]" at bounding box center [577, 200] width 36 height 15
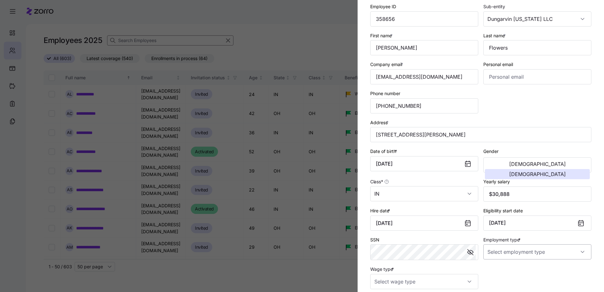
click at [528, 257] on input "Employment type *" at bounding box center [538, 251] width 108 height 15
click at [509, 221] on div "Full Time" at bounding box center [534, 219] width 101 height 13
type input "Full Time"
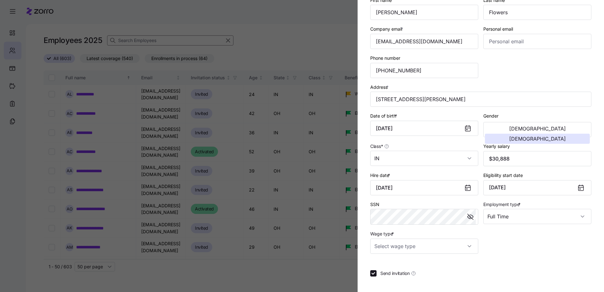
scroll to position [93, 0]
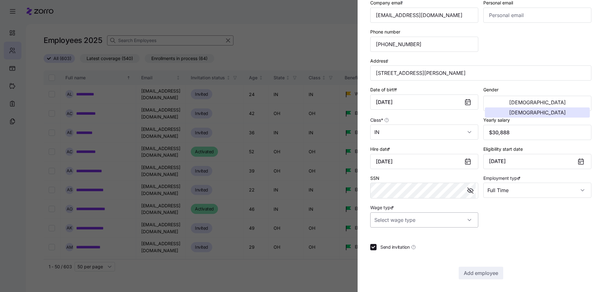
click at [397, 226] on input "Wage type *" at bounding box center [424, 219] width 108 height 15
click at [386, 250] on span "Hourly" at bounding box center [384, 252] width 13 height 7
type input "Hourly"
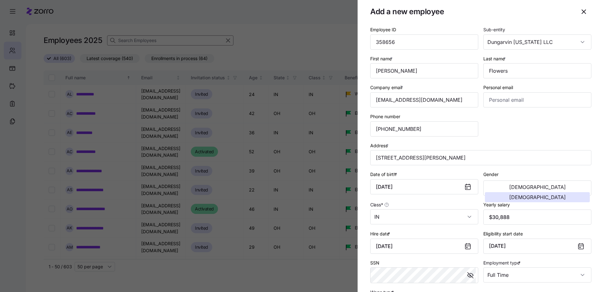
scroll to position [0, 0]
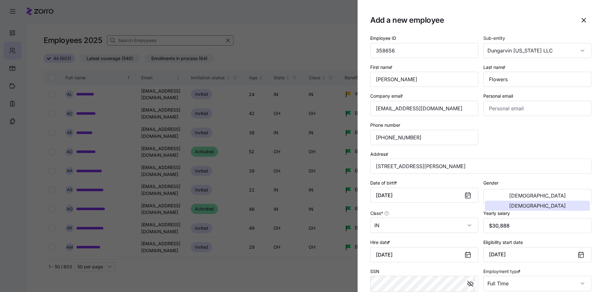
click at [479, 138] on div "Employee ID 358656 Sub-entity Dungarvin [US_STATE] LLC First name * [PERSON_NAM…" at bounding box center [481, 178] width 226 height 292
click at [555, 148] on div "Address * [STREET_ADDRESS][PERSON_NAME]" at bounding box center [481, 162] width 226 height 29
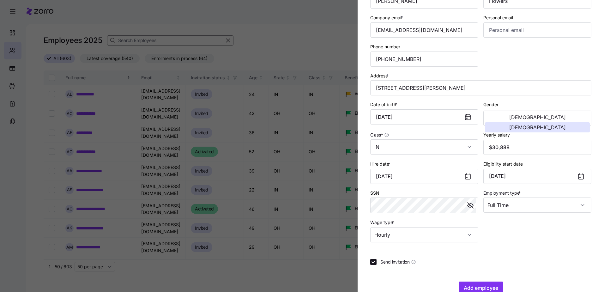
scroll to position [93, 0]
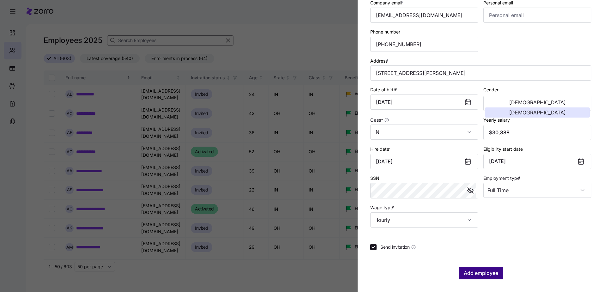
click at [480, 277] on span "Add employee" at bounding box center [481, 273] width 34 height 8
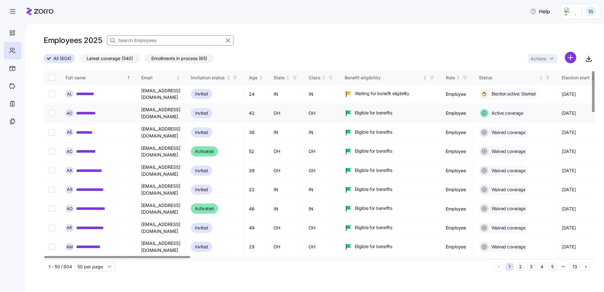
scroll to position [0, 0]
click at [150, 46] on div "Employees 2025" at bounding box center [320, 40] width 552 height 13
click at [150, 40] on input at bounding box center [170, 40] width 126 height 10
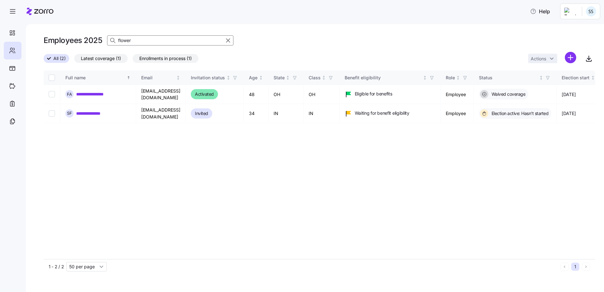
type input "flowers"
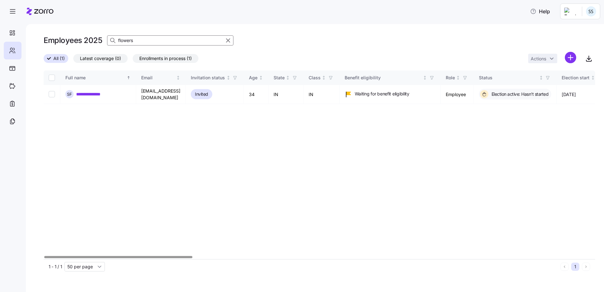
drag, startPoint x: 101, startPoint y: 39, endPoint x: 31, endPoint y: 33, distance: 70.4
click at [31, 33] on div "**********" at bounding box center [315, 158] width 578 height 268
type input "m"
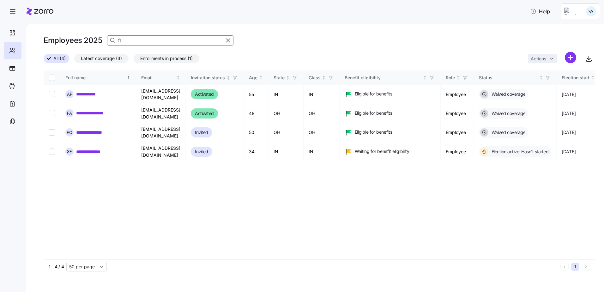
type input "f"
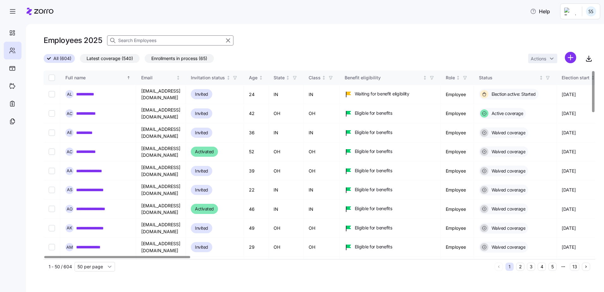
click at [342, 36] on div "Employees 2025" at bounding box center [320, 40] width 552 height 13
